Goal: Task Accomplishment & Management: Manage account settings

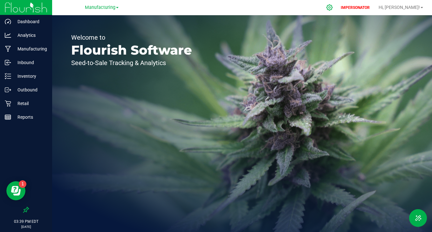
click at [334, 5] on div at bounding box center [329, 7] width 9 height 7
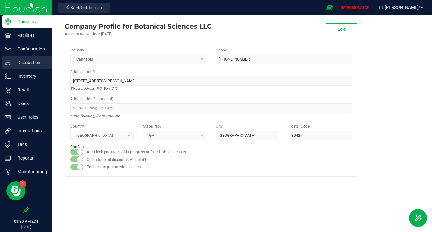
click at [35, 62] on p "Distribution" at bounding box center [30, 63] width 38 height 8
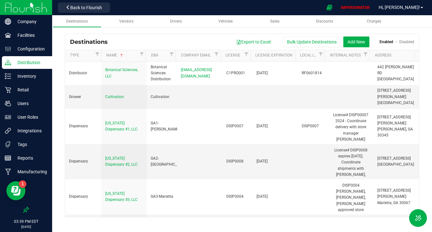
click at [176, 58] on th "Company Email" at bounding box center [197, 55] width 45 height 11
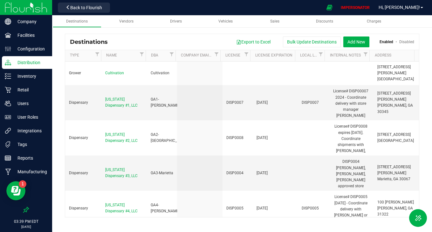
click at [174, 57] on div at bounding box center [175, 55] width 3 height 11
click at [172, 53] on span "Filter" at bounding box center [171, 54] width 5 height 5
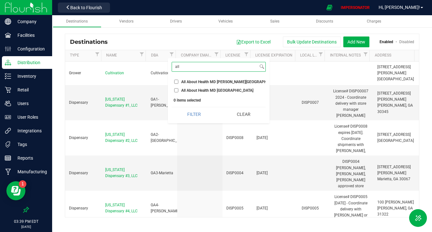
type input "all"
click at [177, 83] on input "All About Health MD [PERSON_NAME][GEOGRAPHIC_DATA]" at bounding box center [176, 82] width 4 height 4
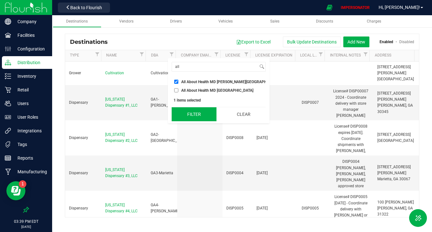
click at [178, 112] on button "Filter" at bounding box center [194, 114] width 45 height 14
checkbox input "true"
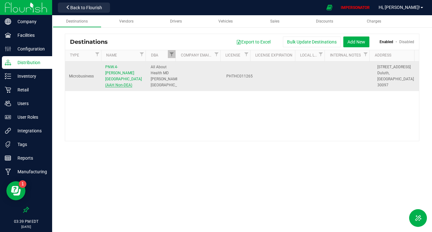
click at [119, 72] on span "PNW.4-[PERSON_NAME][GEOGRAPHIC_DATA] (AAH Non-DEA)" at bounding box center [123, 76] width 37 height 23
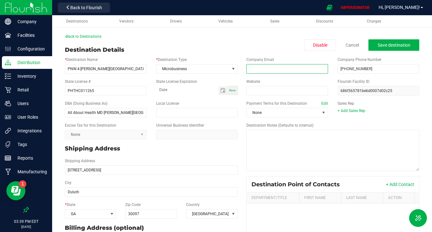
click at [272, 68] on input "email" at bounding box center [287, 69] width 82 height 10
paste input "[EMAIL_ADDRESS][DOMAIN_NAME]."
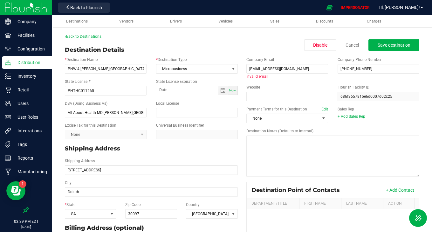
click at [293, 81] on div "Company Email [EMAIL_ADDRESS][DOMAIN_NAME]. Invalid email Company Phone Number …" at bounding box center [332, 68] width 182 height 28
click at [310, 69] on input "[EMAIL_ADDRESS][DOMAIN_NAME]." at bounding box center [287, 69] width 82 height 10
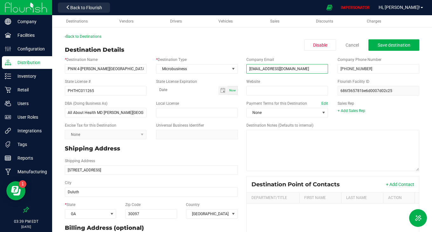
type input "[EMAIL_ADDRESS][DOMAIN_NAME]"
click at [306, 76] on div "Company Email [EMAIL_ADDRESS][DOMAIN_NAME] Company Phone Number [PHONE_NUMBER]" at bounding box center [332, 65] width 182 height 22
click at [389, 45] on span "Save destination" at bounding box center [393, 45] width 33 height 5
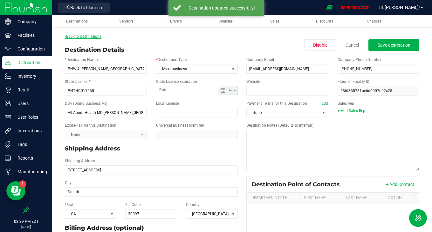
click at [93, 37] on link "Back to Destinations" at bounding box center [83, 36] width 37 height 4
